Goal: Information Seeking & Learning: Understand process/instructions

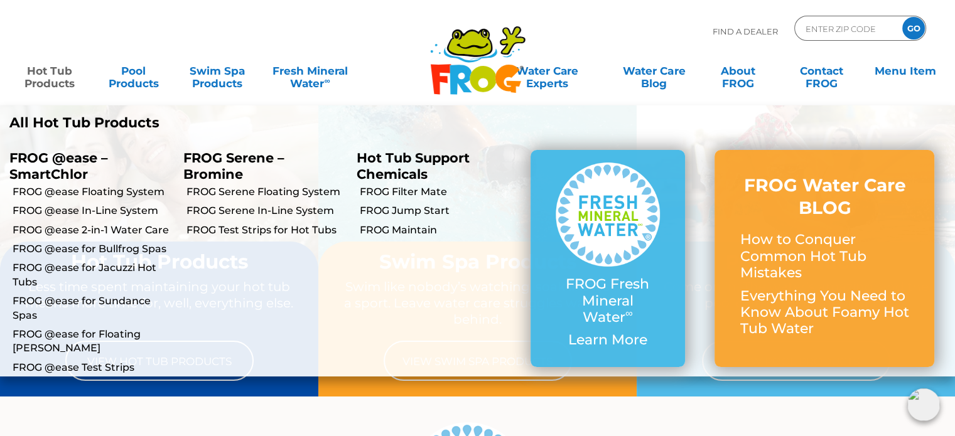
scroll to position [63, 0]
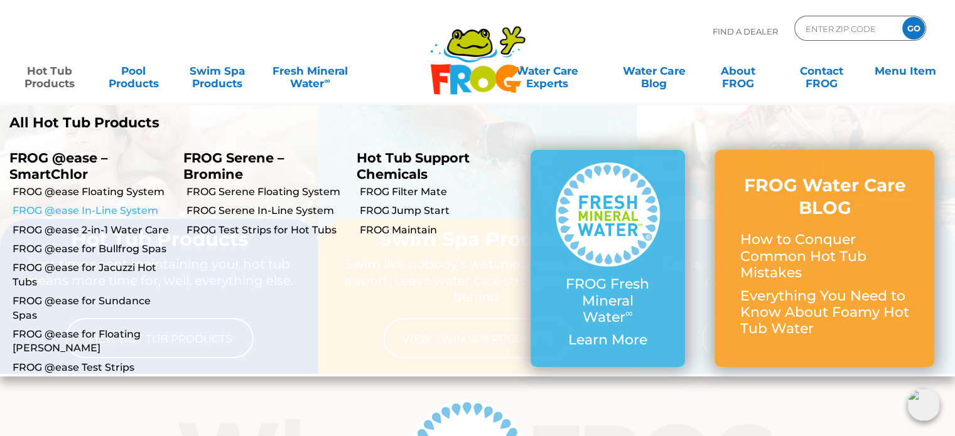
click at [102, 205] on link "FROG @ease In-Line System" at bounding box center [93, 211] width 161 height 14
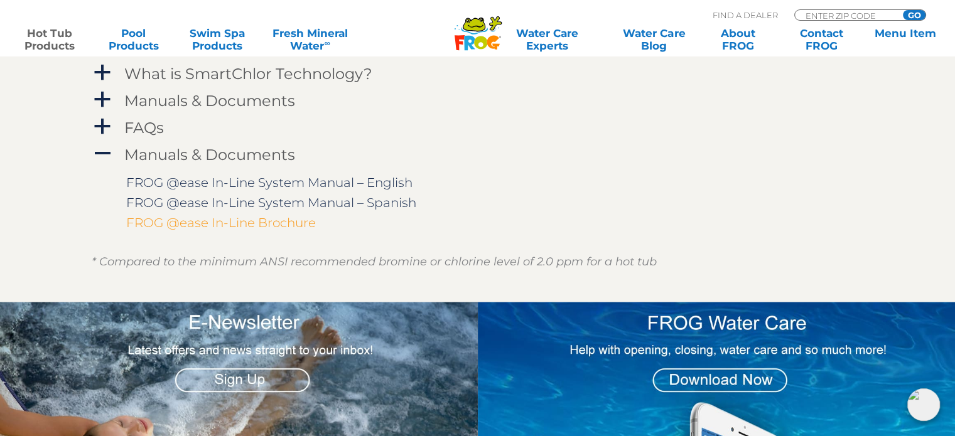
scroll to position [1381, 0]
click at [197, 186] on link "FROG @ease In-Line System Manual – English" at bounding box center [269, 182] width 286 height 15
click at [210, 222] on link "FROG @ease In-Line Brochure" at bounding box center [221, 222] width 190 height 15
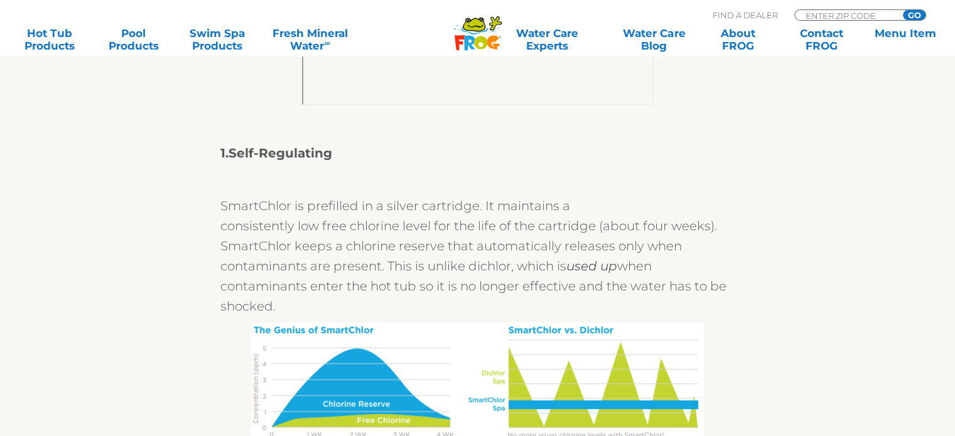
scroll to position [565, 0]
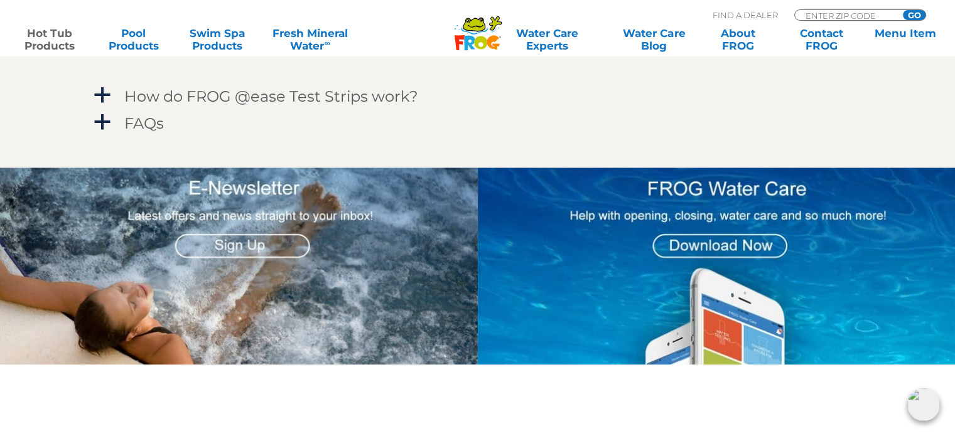
scroll to position [1130, 0]
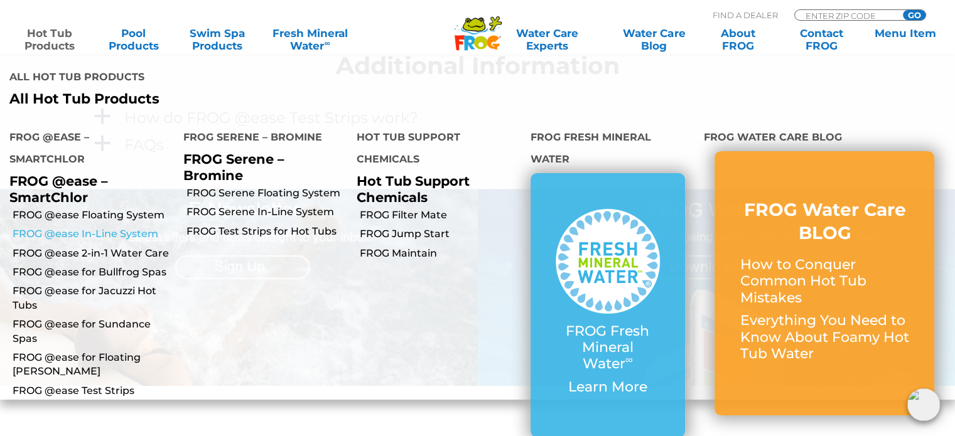
click at [129, 227] on link "FROG @ease In-Line System" at bounding box center [93, 234] width 161 height 14
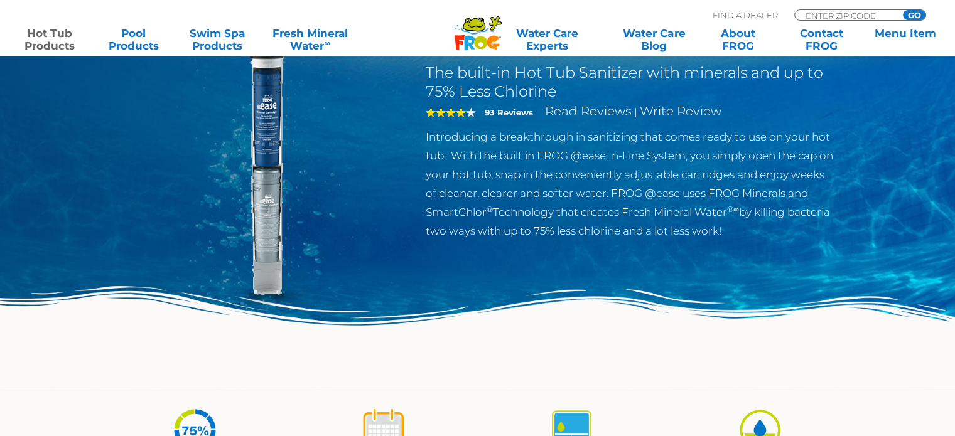
click at [276, 195] on img at bounding box center [264, 169] width 288 height 288
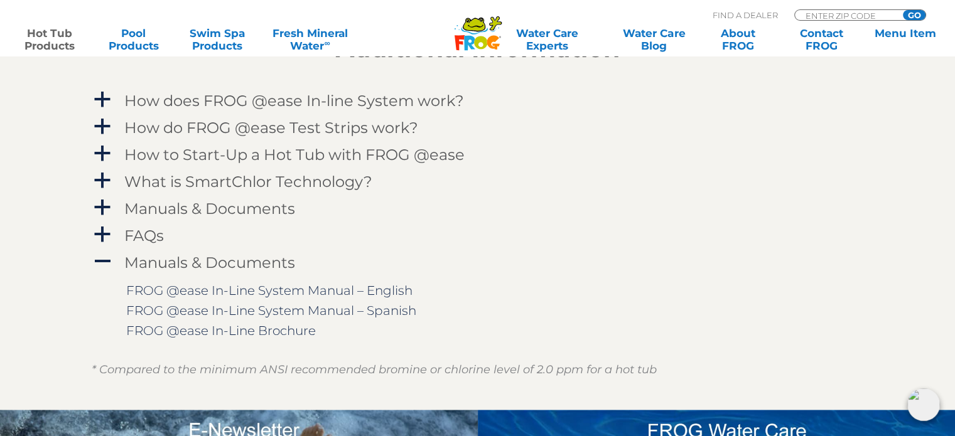
scroll to position [1318, 0]
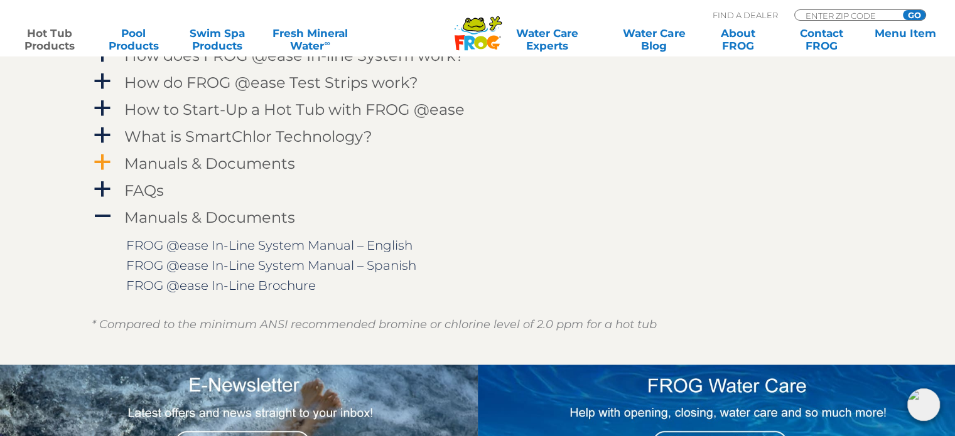
click at [102, 166] on span "a" at bounding box center [102, 162] width 19 height 19
